Goal: Obtain resource: Download file/media

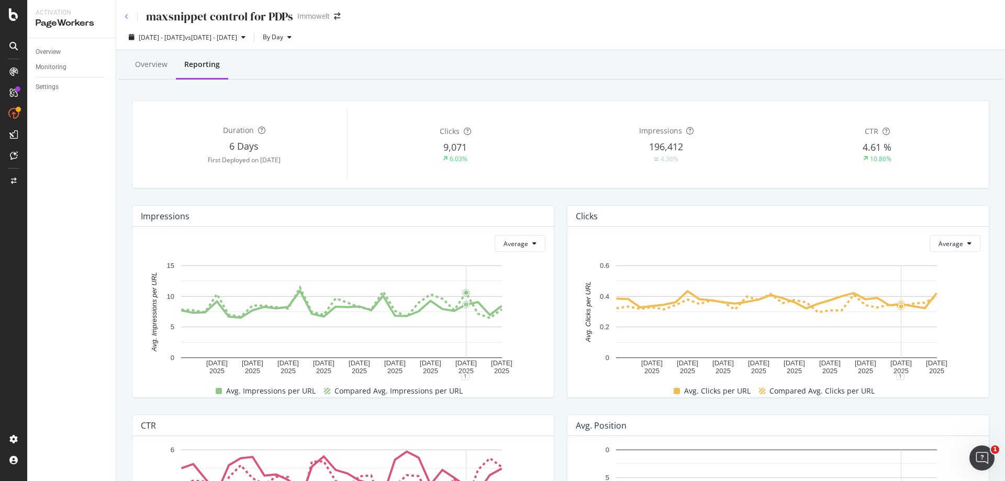
click at [126, 15] on icon at bounding box center [127, 17] width 4 height 6
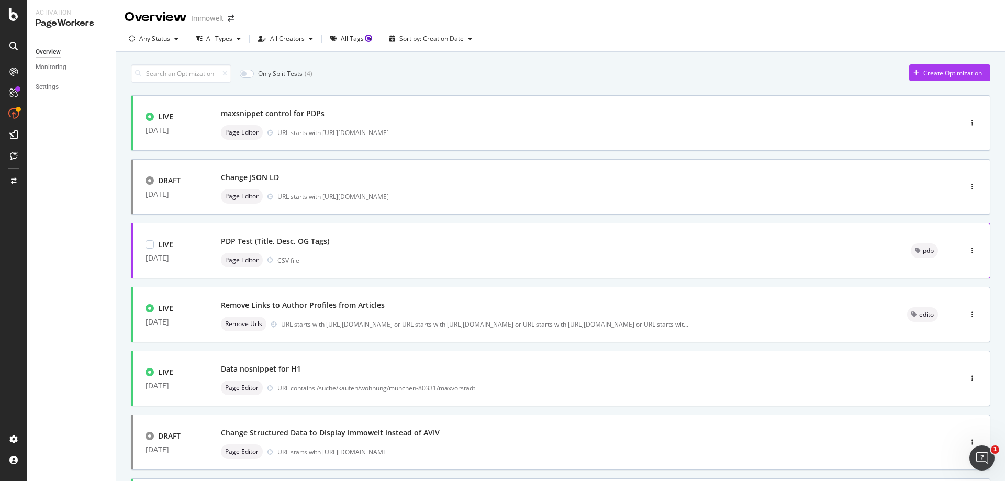
click at [504, 259] on div "Page Editor CSV file" at bounding box center [553, 260] width 665 height 15
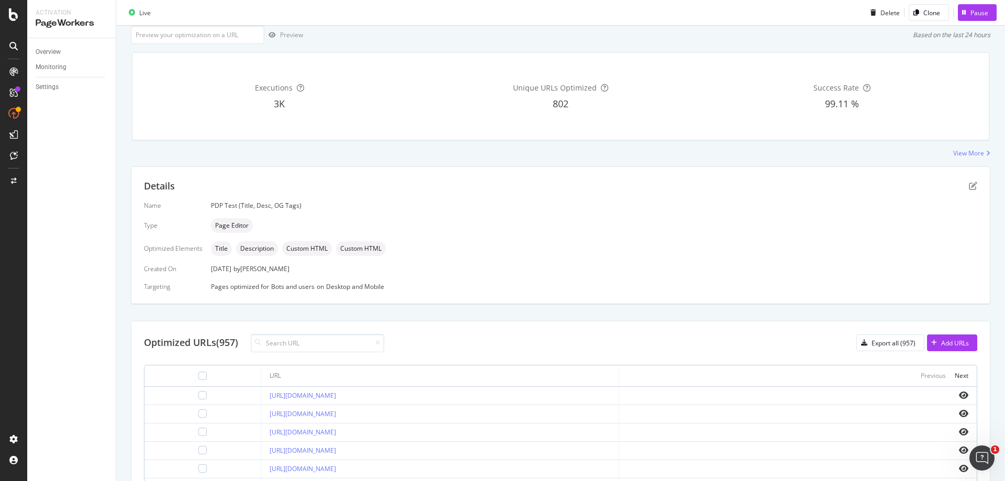
scroll to position [36, 0]
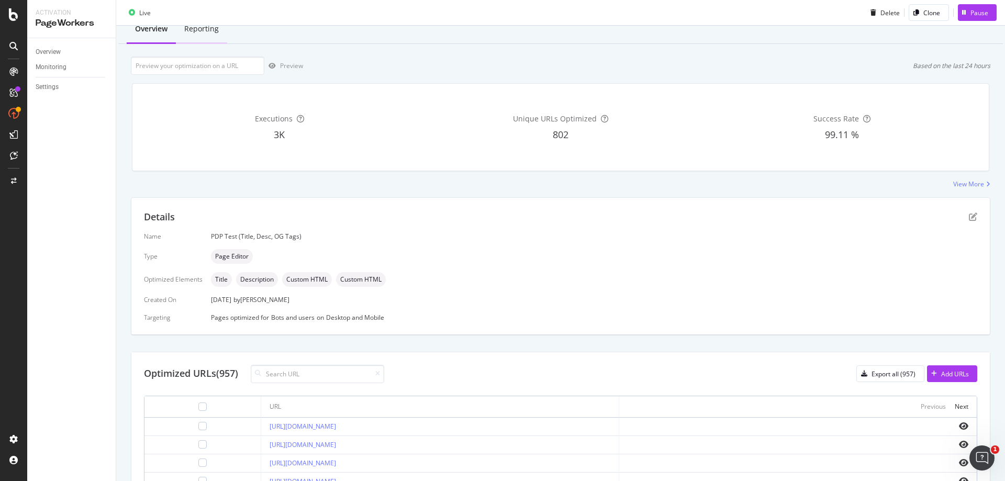
click at [213, 37] on div "Reporting" at bounding box center [201, 29] width 51 height 29
